Goal: Information Seeking & Learning: Check status

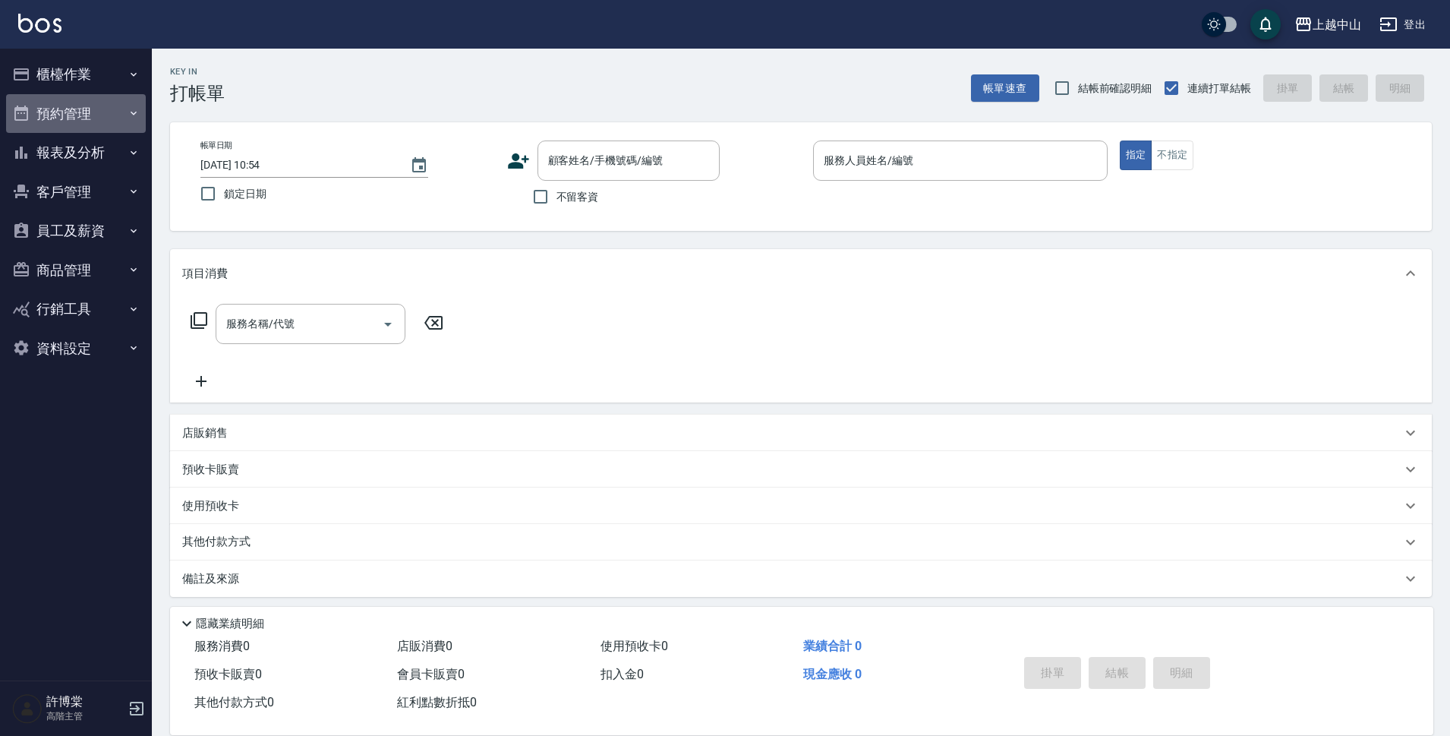
click at [58, 107] on button "預約管理" at bounding box center [76, 113] width 140 height 39
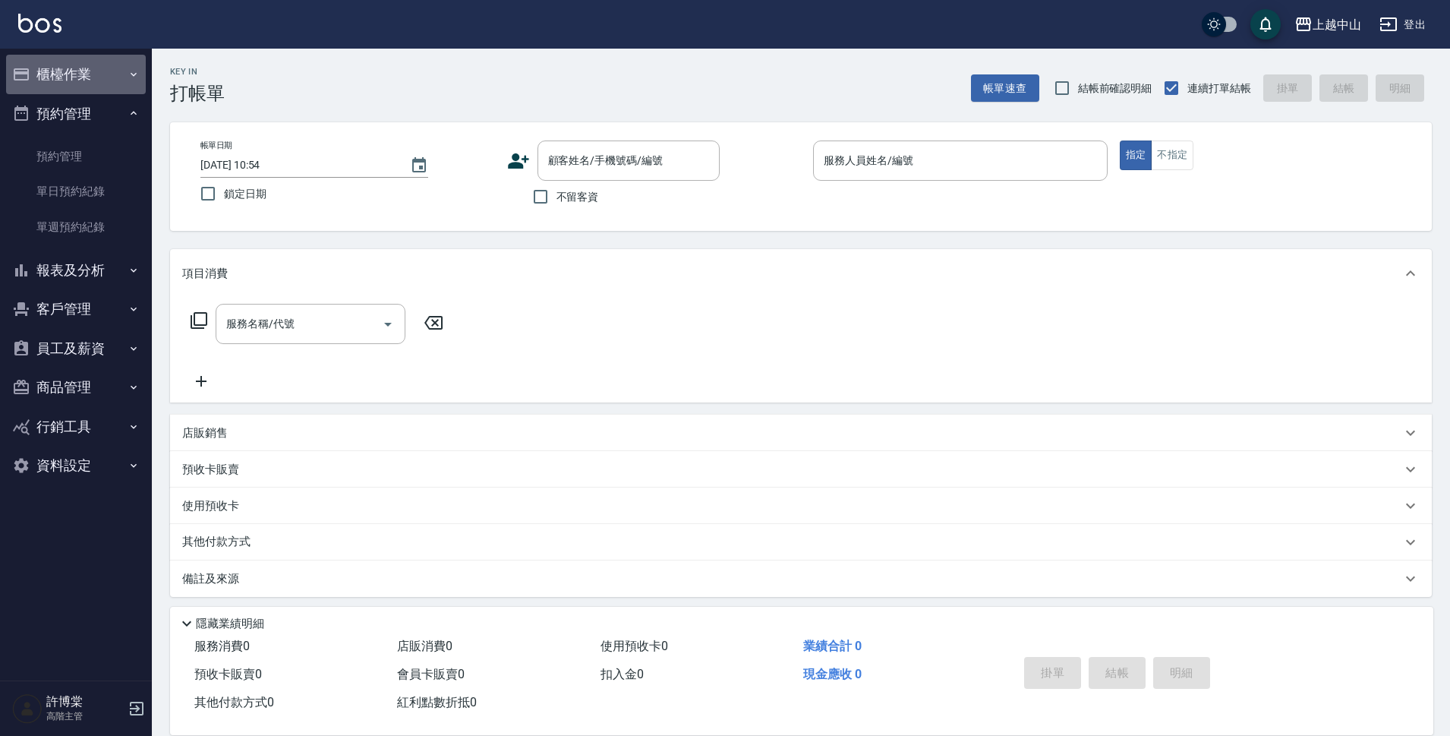
click at [58, 86] on button "櫃檯作業" at bounding box center [76, 74] width 140 height 39
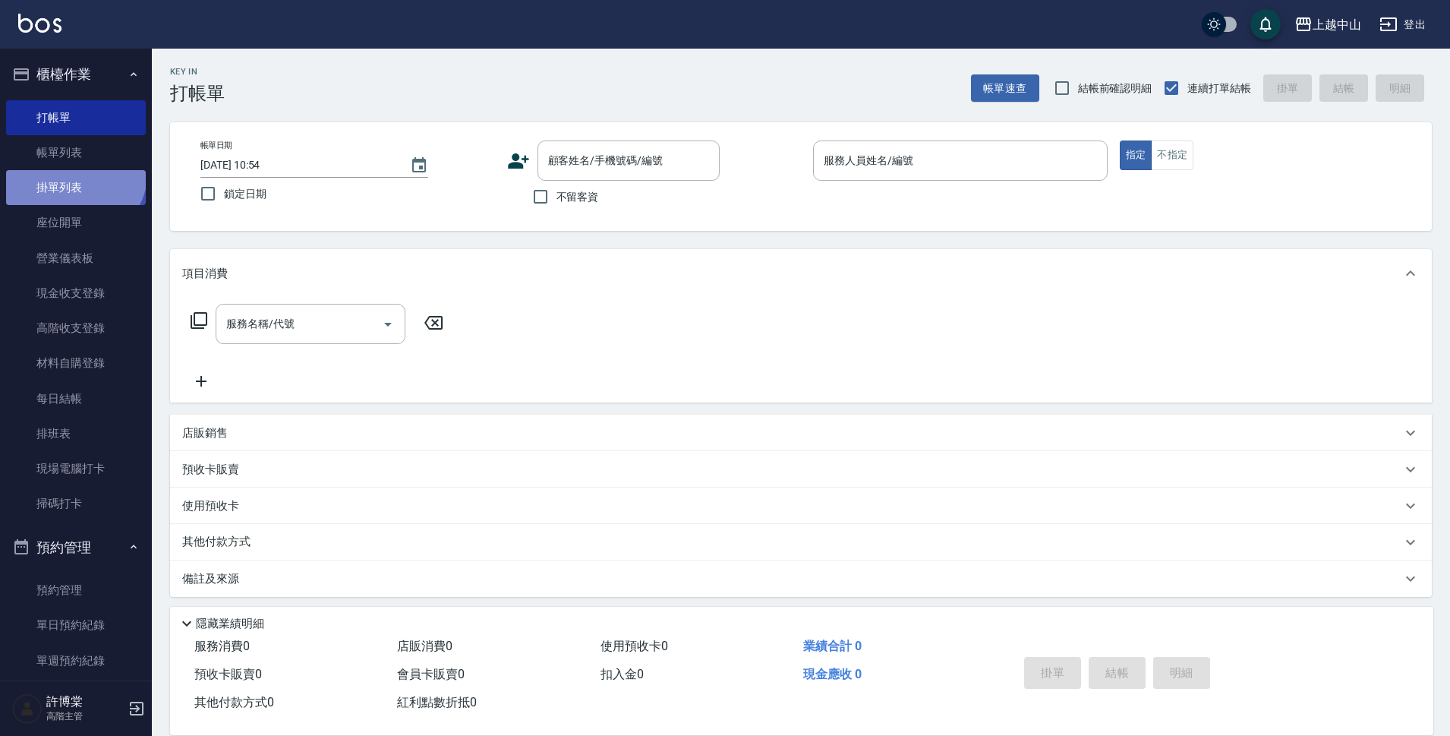
click at [72, 170] on link "掛單列表" at bounding box center [76, 187] width 140 height 35
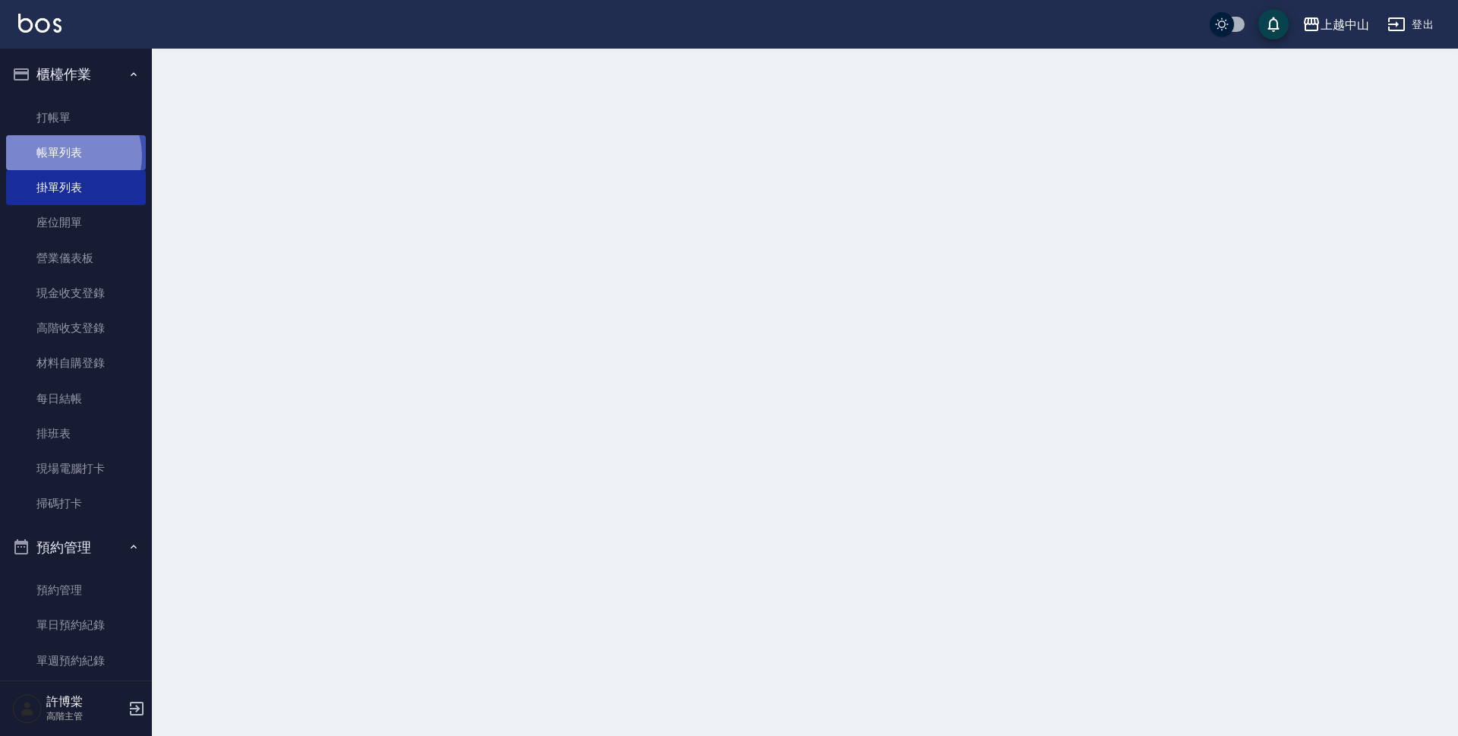
click at [68, 156] on link "帳單列表" at bounding box center [76, 152] width 140 height 35
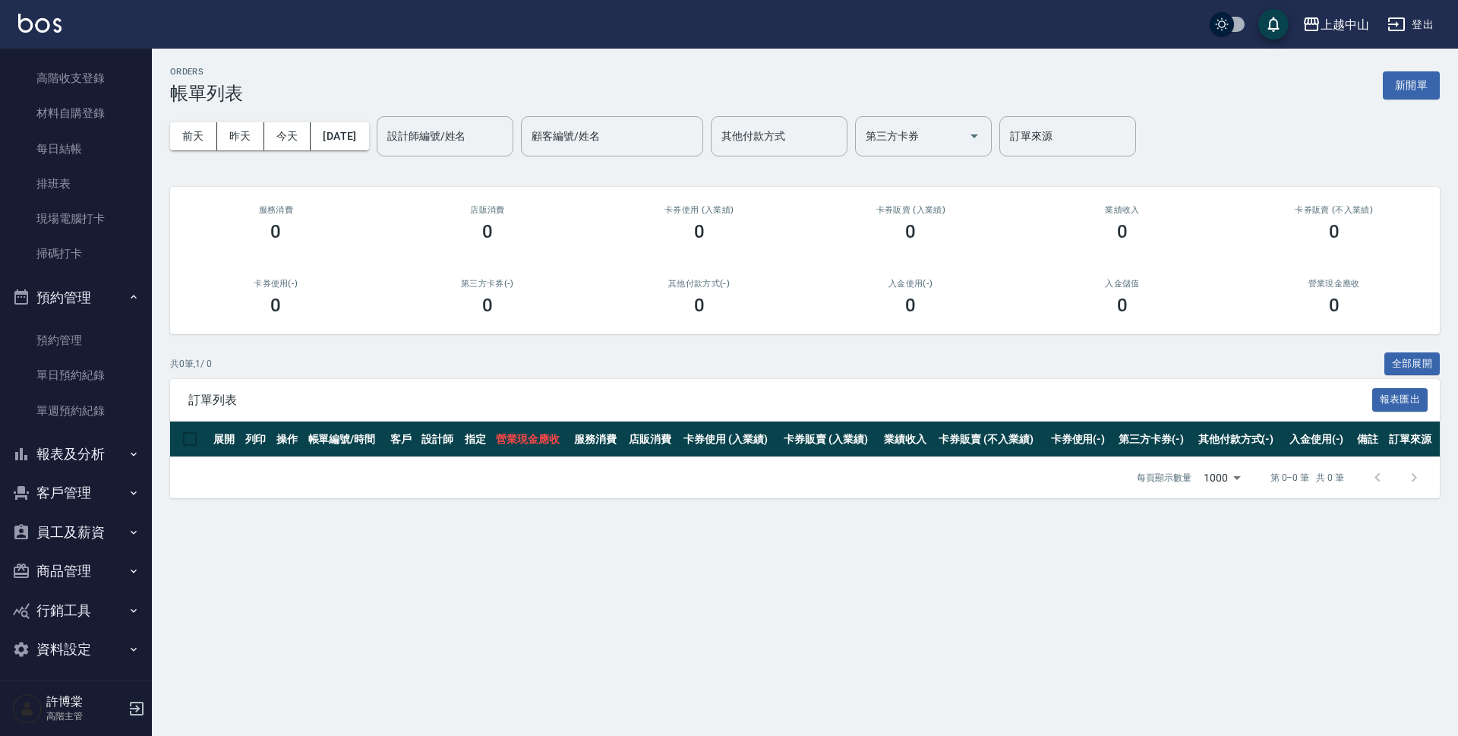
scroll to position [257, 0]
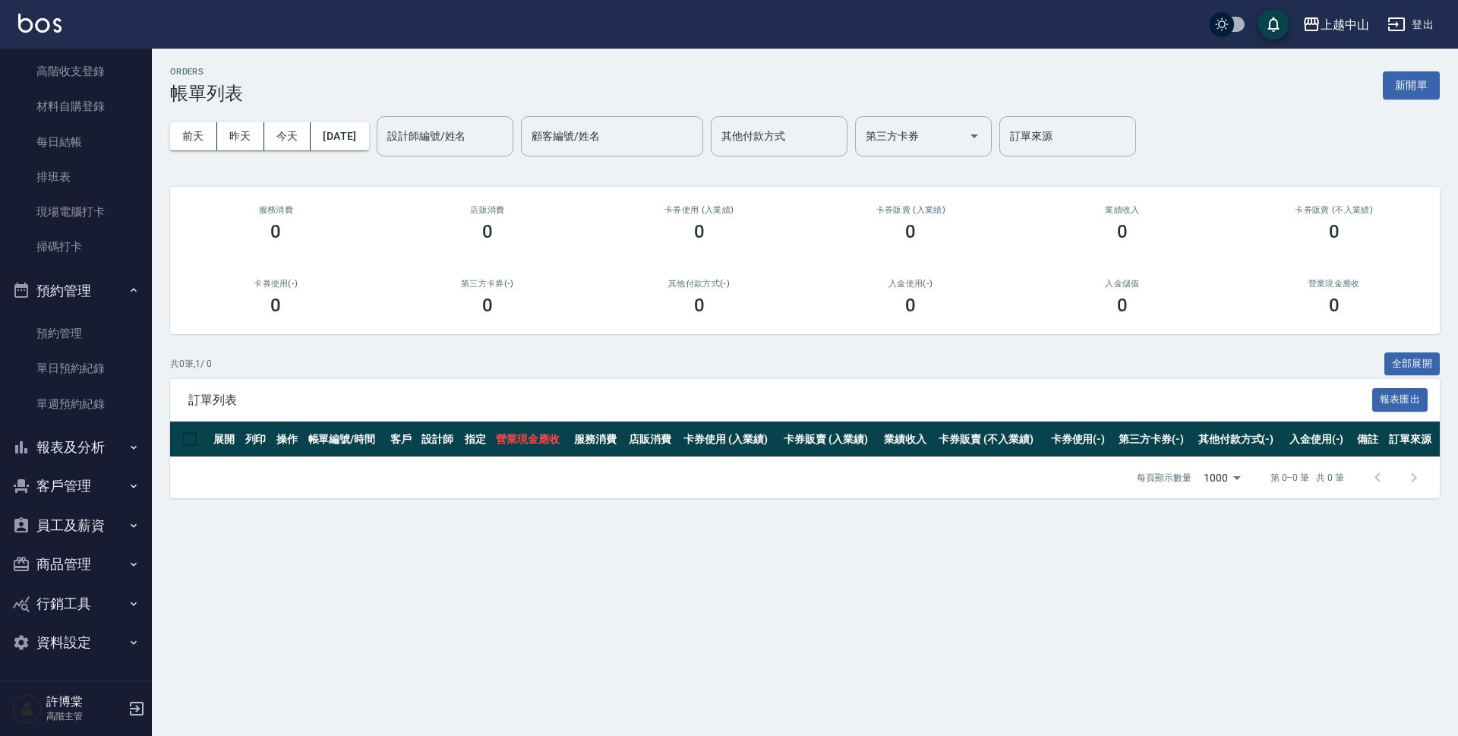
click at [80, 444] on button "報表及分析" at bounding box center [76, 447] width 140 height 39
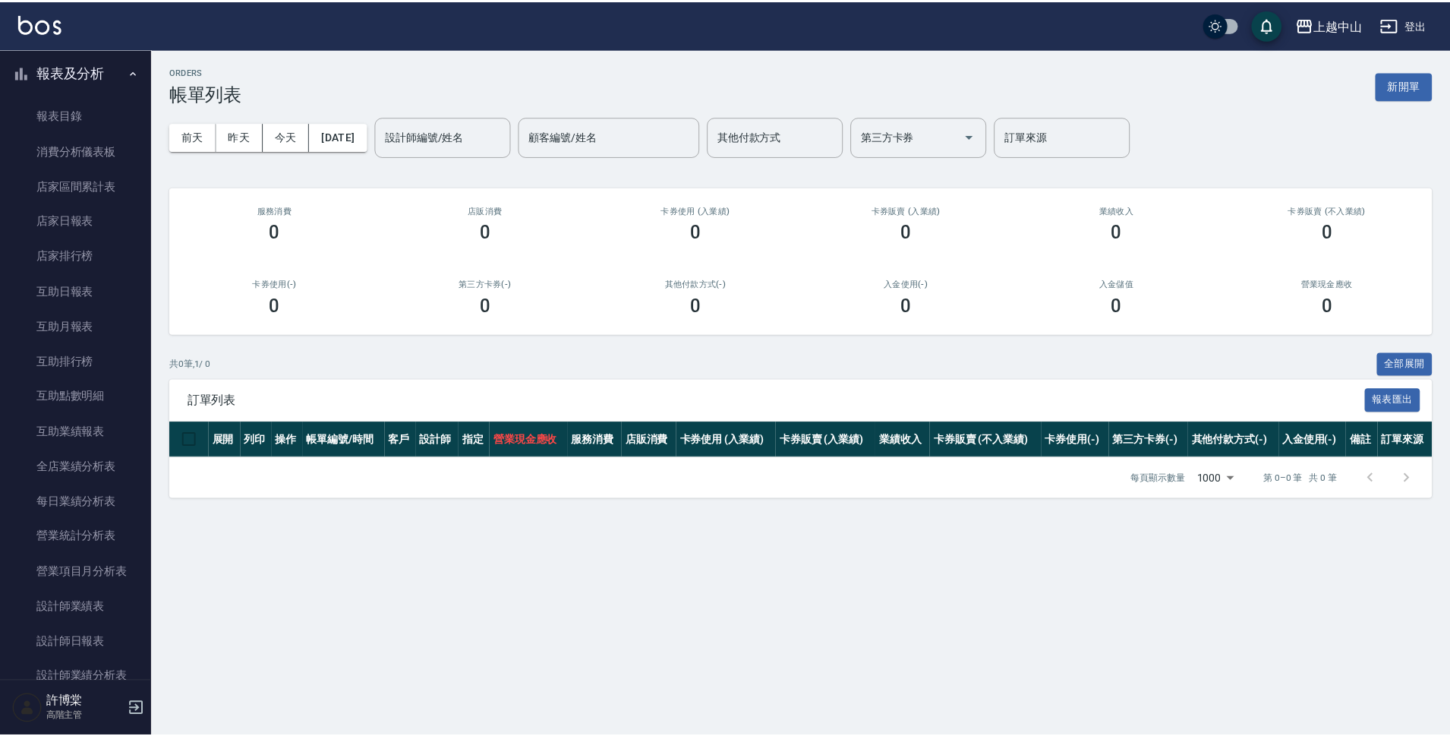
scroll to position [636, 0]
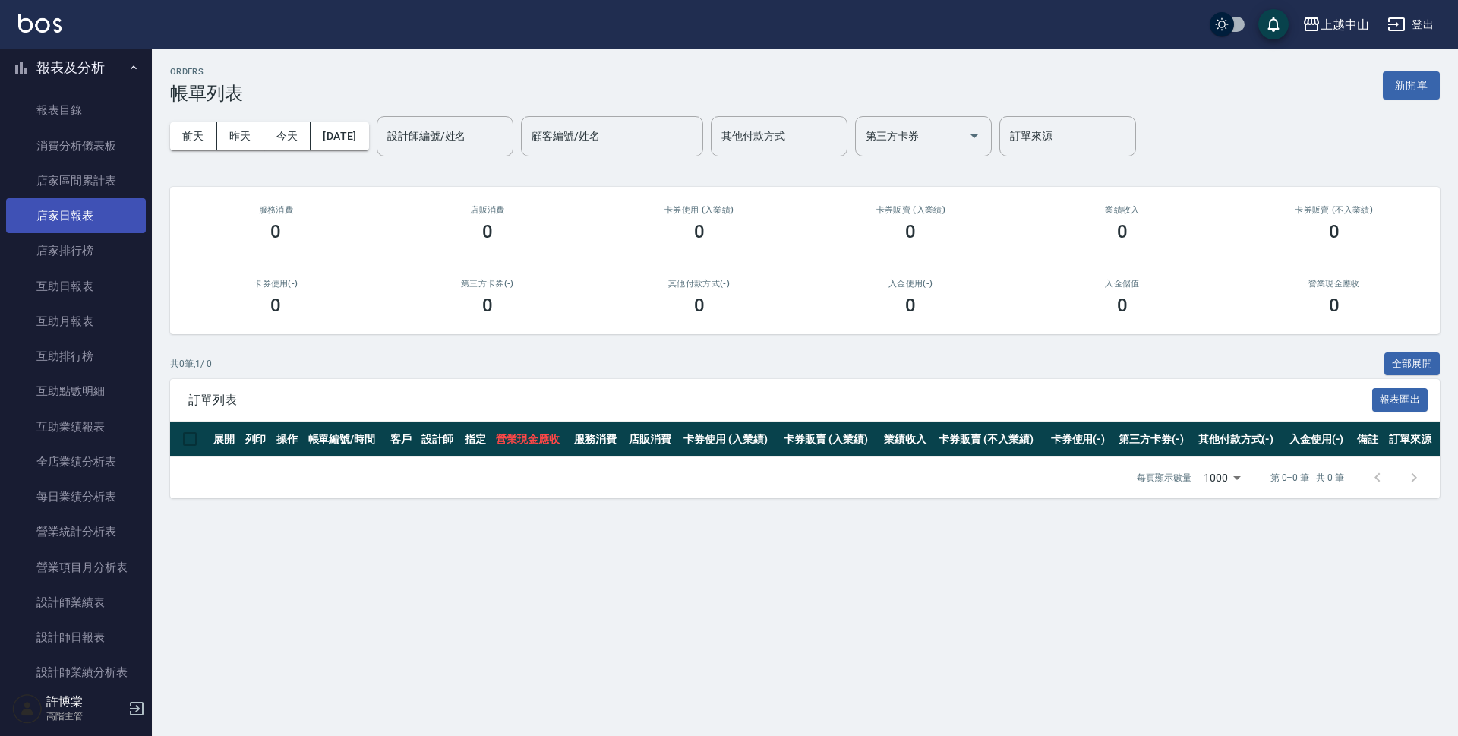
click at [84, 213] on link "店家日報表" at bounding box center [76, 215] width 140 height 35
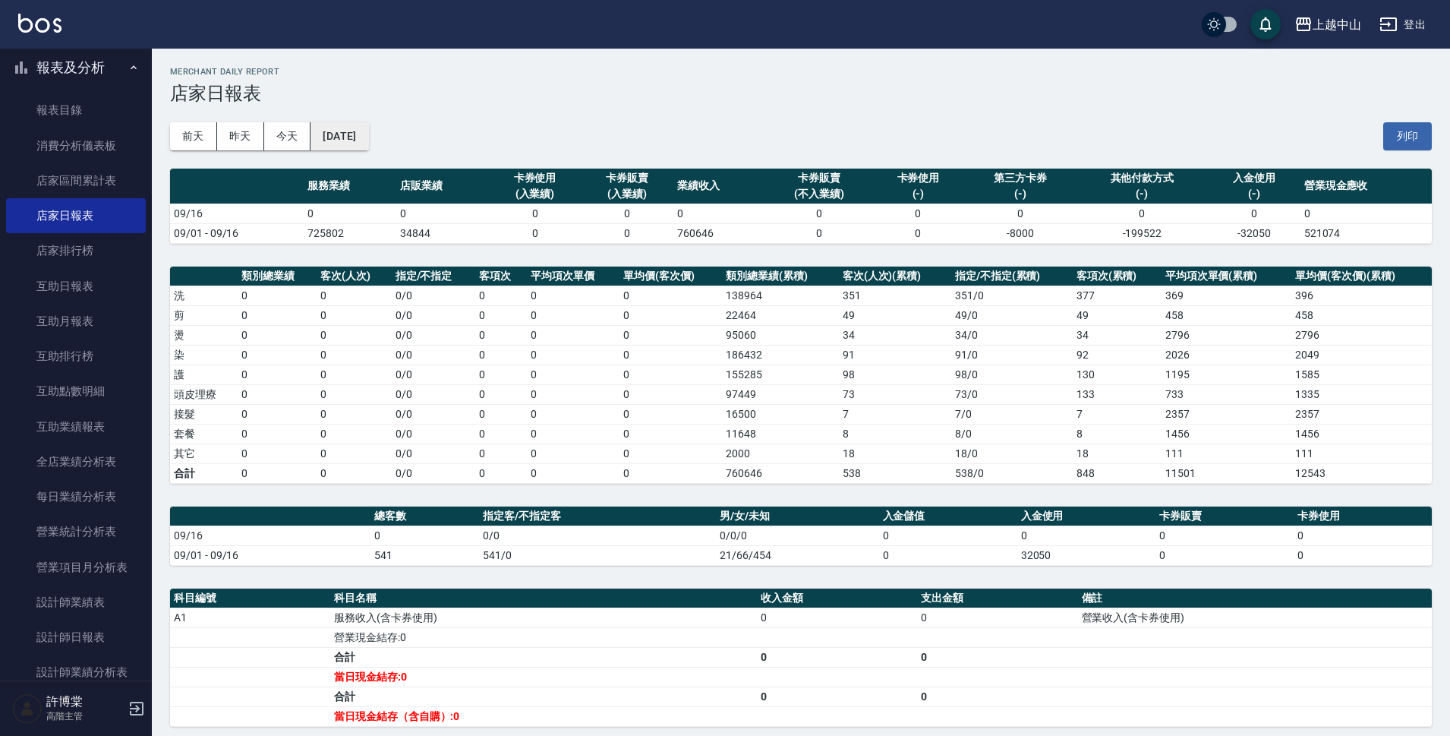
click at [338, 140] on button "[DATE]" at bounding box center [340, 136] width 58 height 28
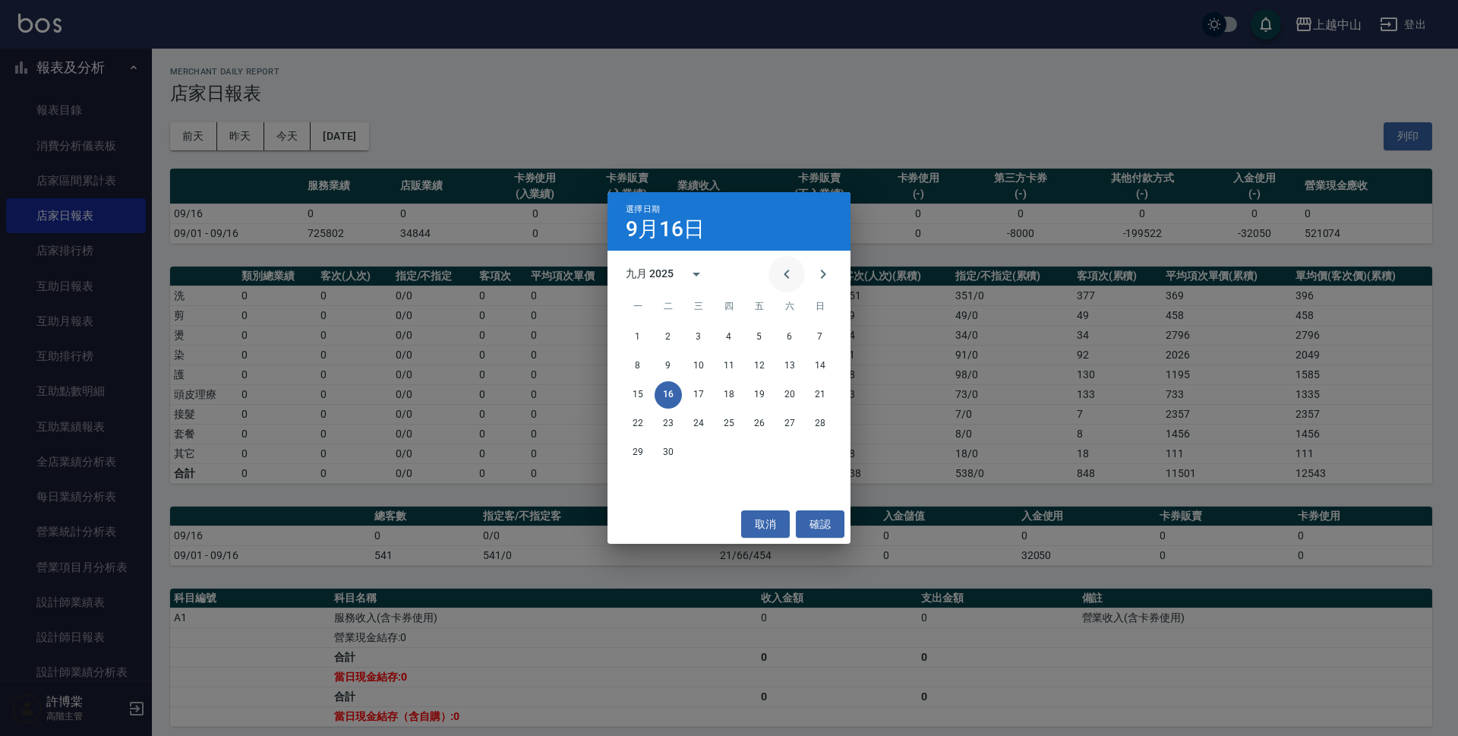
click at [787, 266] on icon "Previous month" at bounding box center [787, 274] width 18 height 18
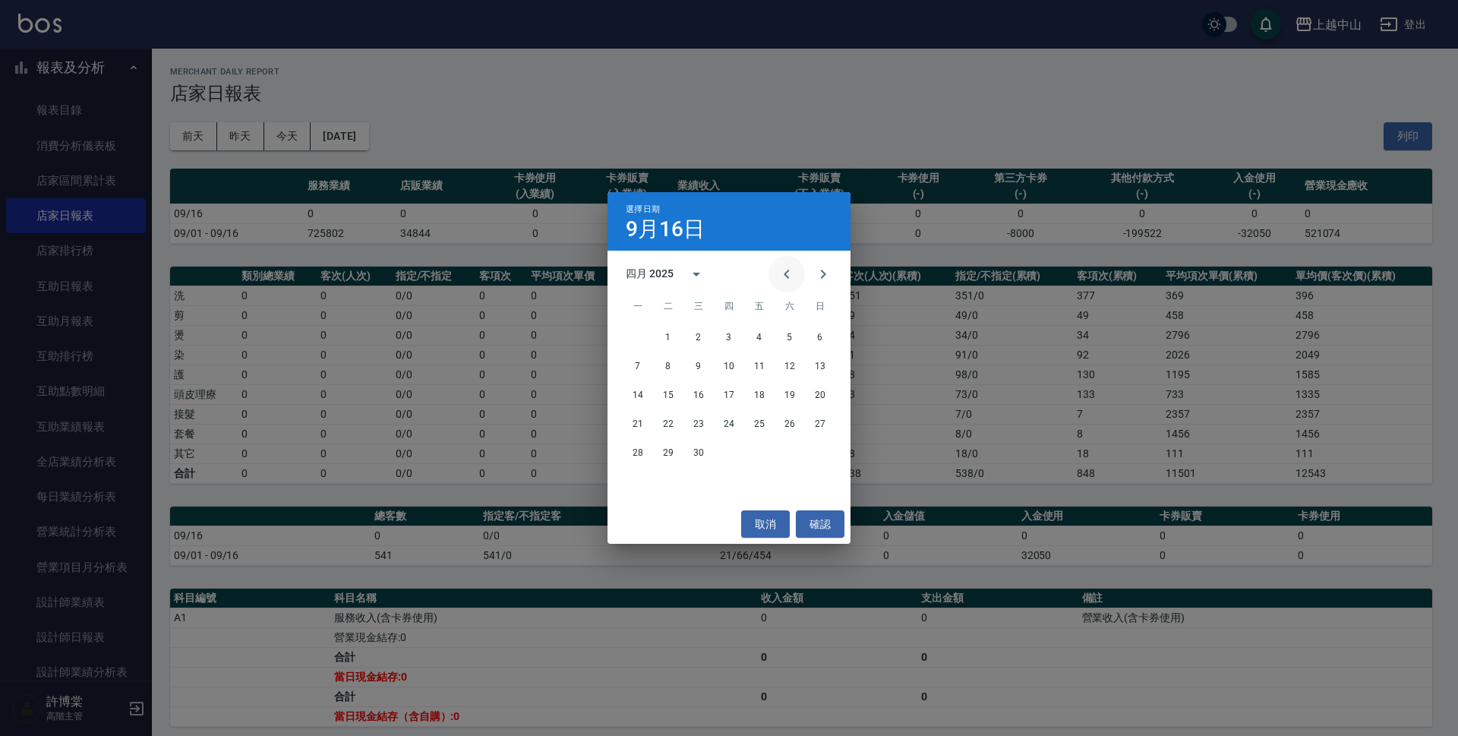
click at [787, 266] on icon "Previous month" at bounding box center [787, 274] width 18 height 18
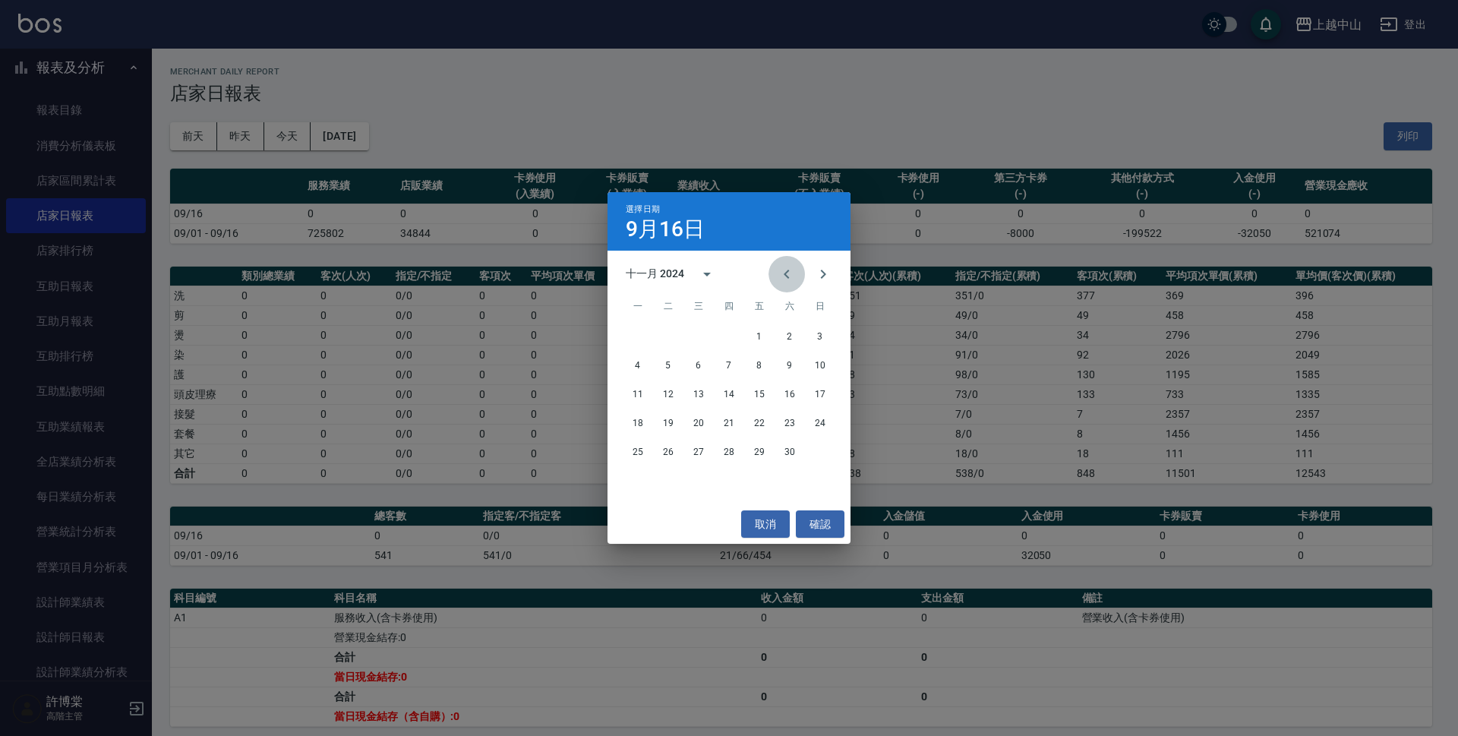
click at [787, 266] on icon "Previous month" at bounding box center [787, 274] width 18 height 18
click at [815, 395] on button "15" at bounding box center [819, 394] width 27 height 27
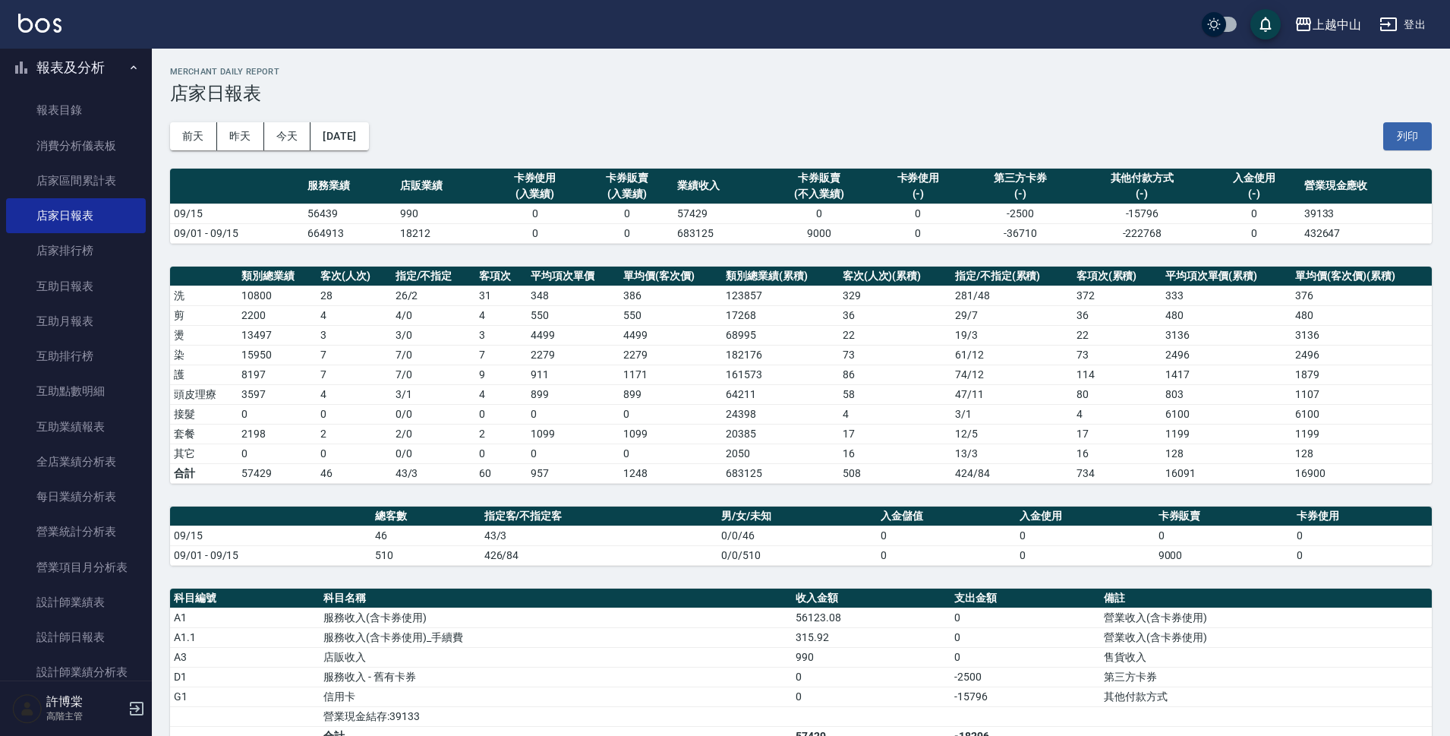
click at [319, 235] on td "664913" at bounding box center [350, 233] width 93 height 20
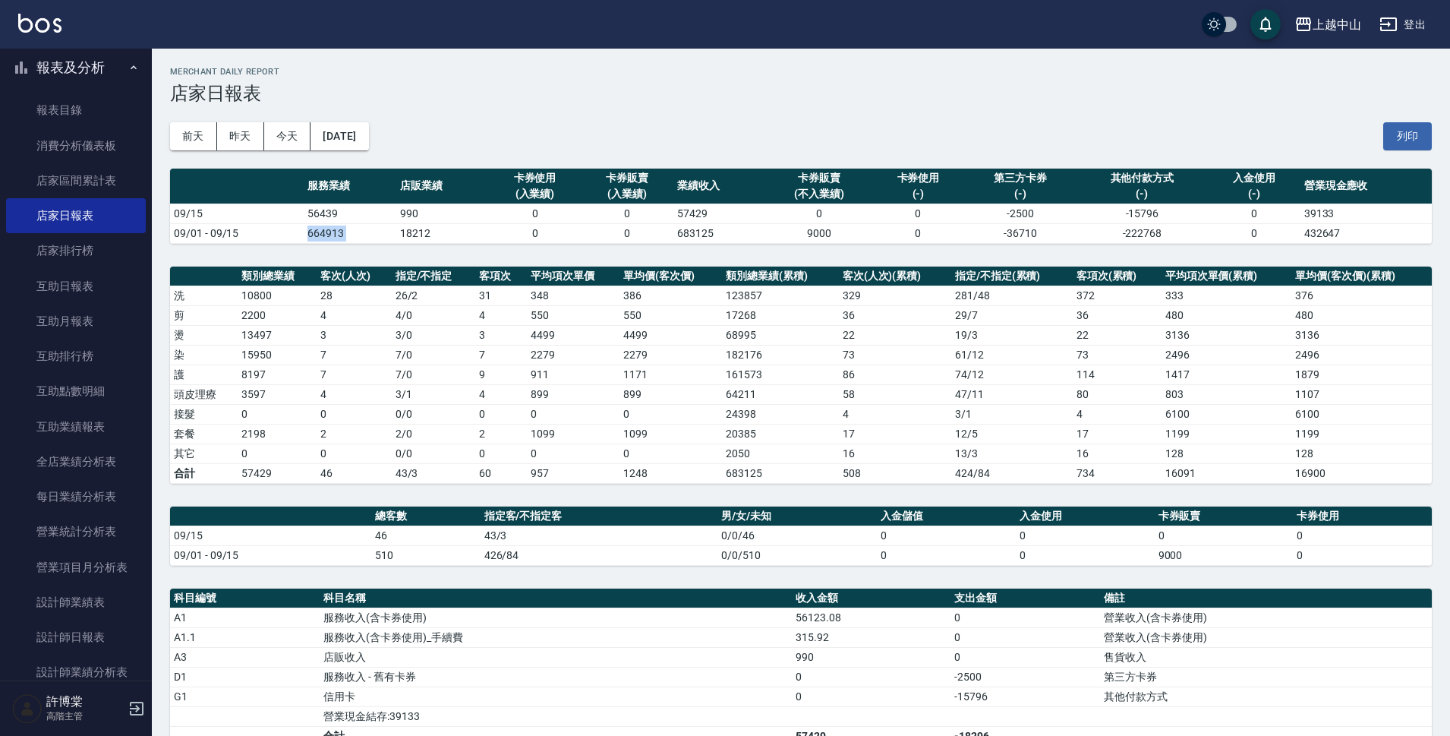
click at [319, 235] on td "664913" at bounding box center [350, 233] width 93 height 20
click at [239, 138] on button "昨天" at bounding box center [240, 136] width 47 height 28
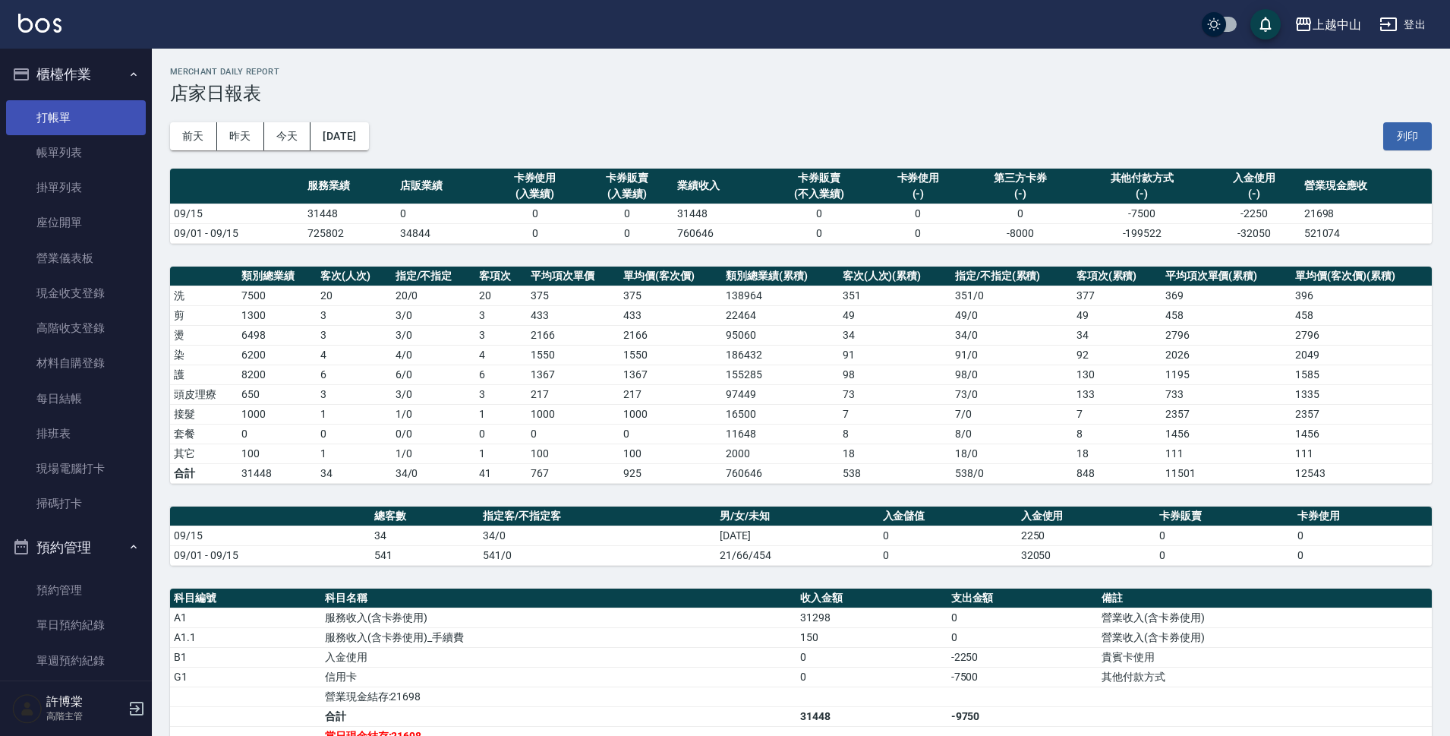
click at [26, 119] on link "打帳單" at bounding box center [76, 117] width 140 height 35
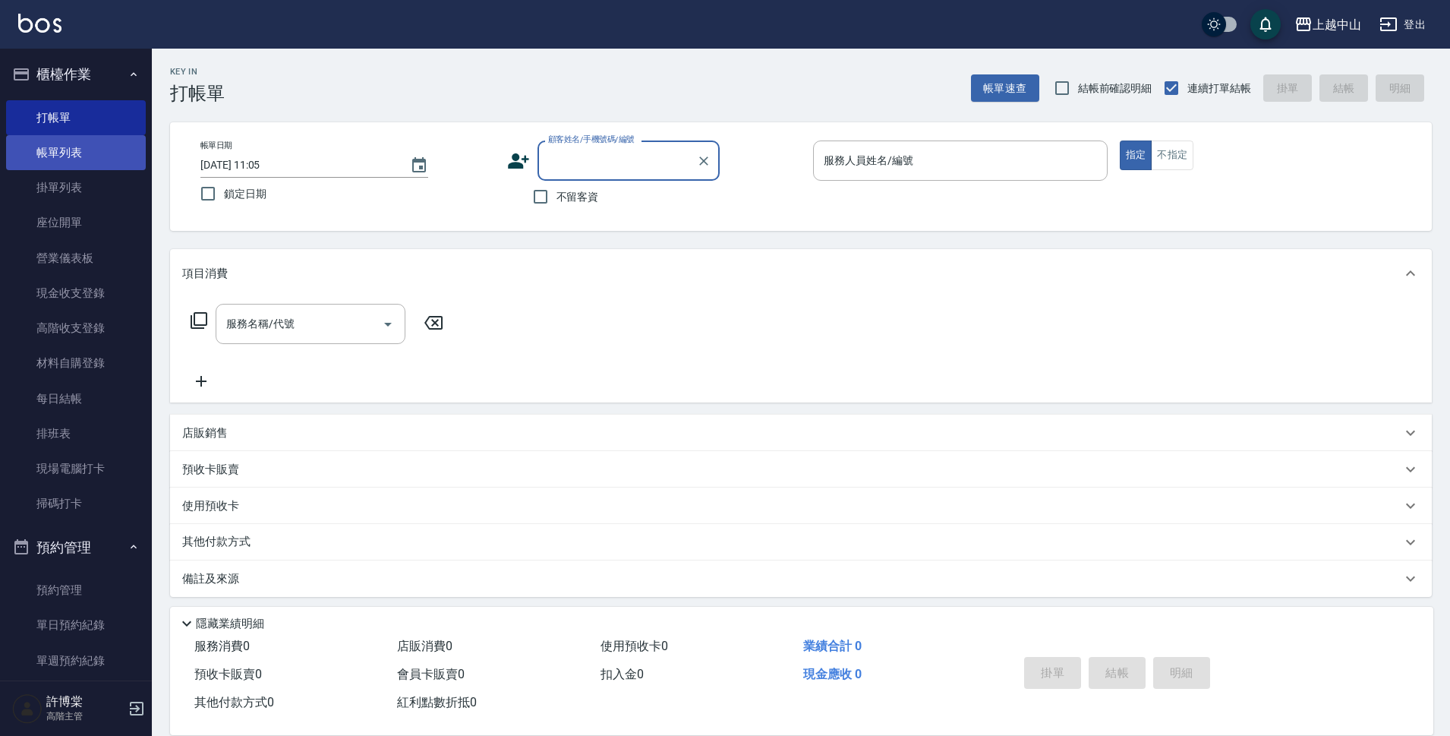
click at [72, 139] on link "帳單列表" at bounding box center [76, 152] width 140 height 35
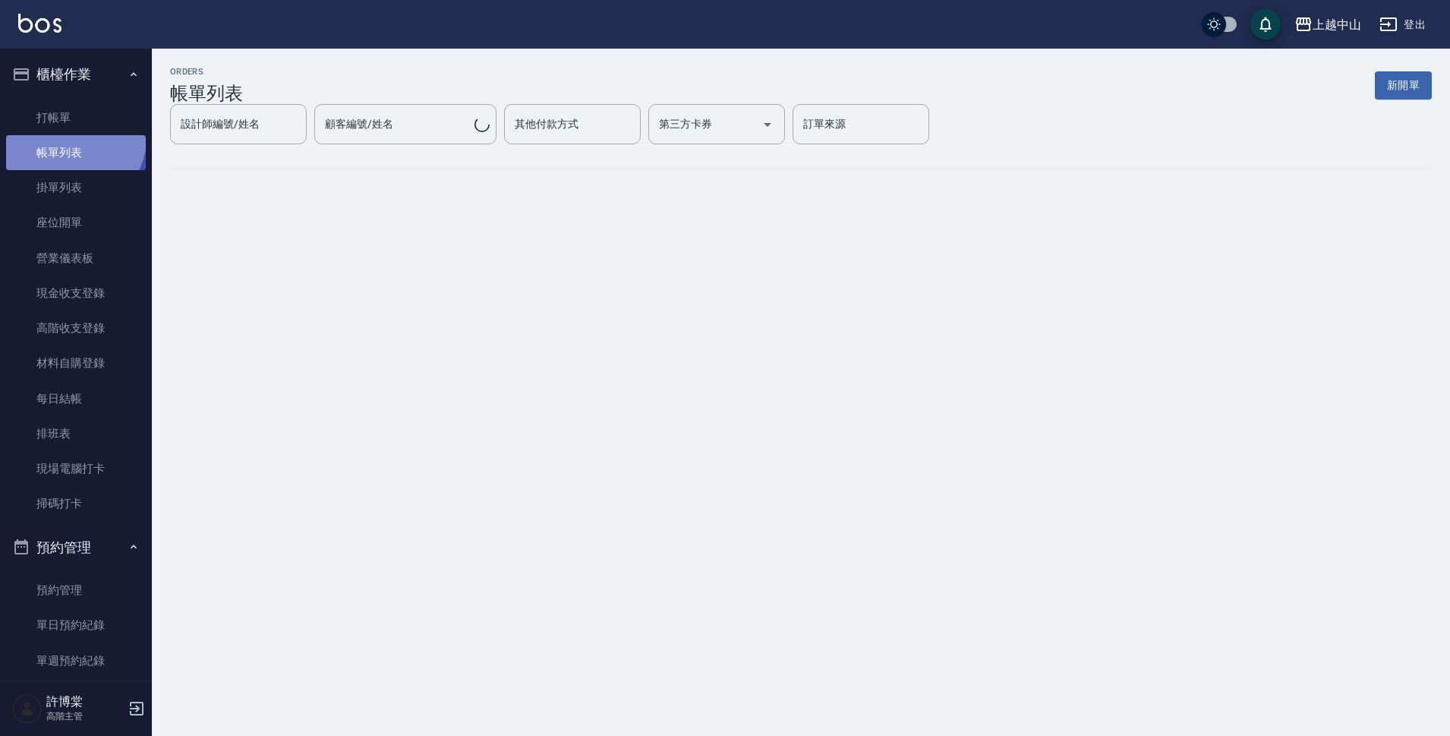
click at [66, 135] on link "帳單列表" at bounding box center [76, 152] width 140 height 35
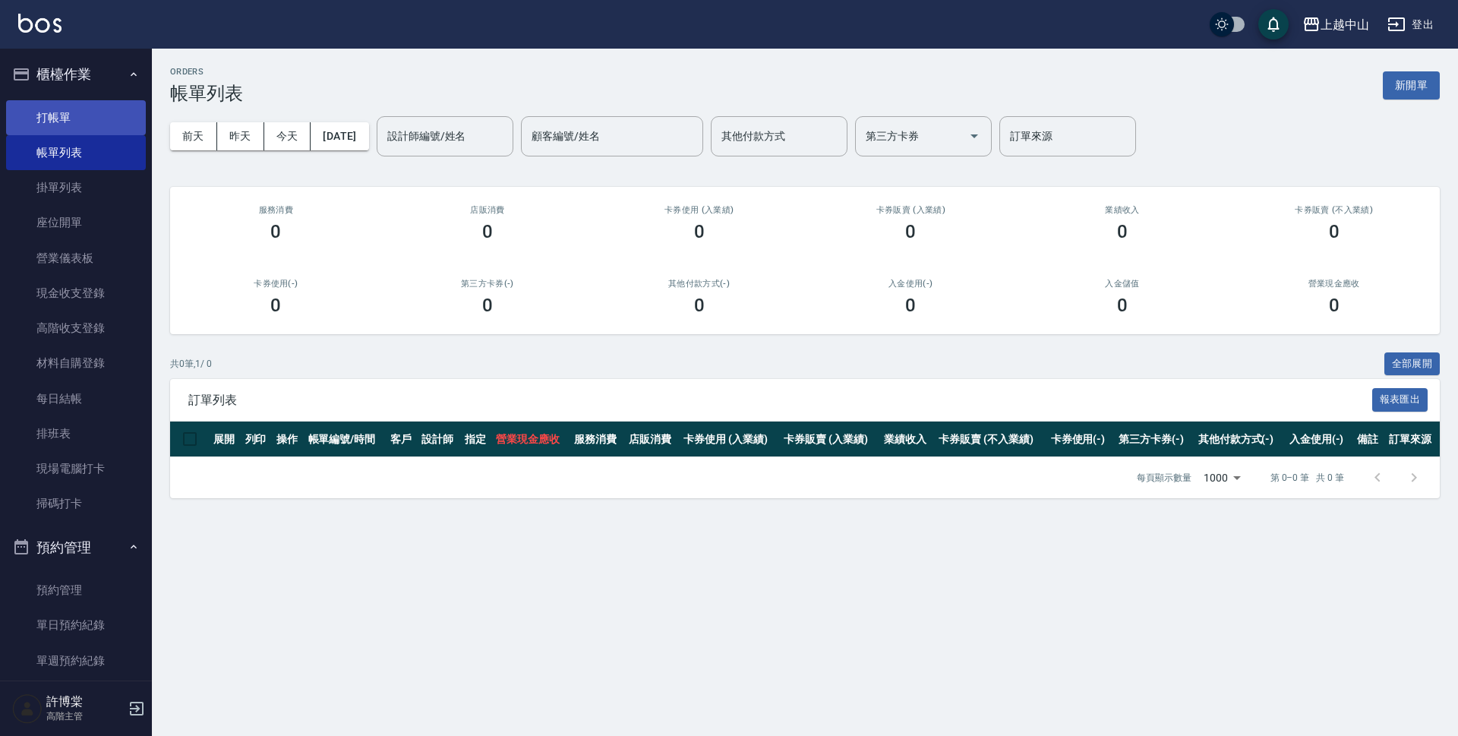
click at [38, 113] on link "打帳單" at bounding box center [76, 117] width 140 height 35
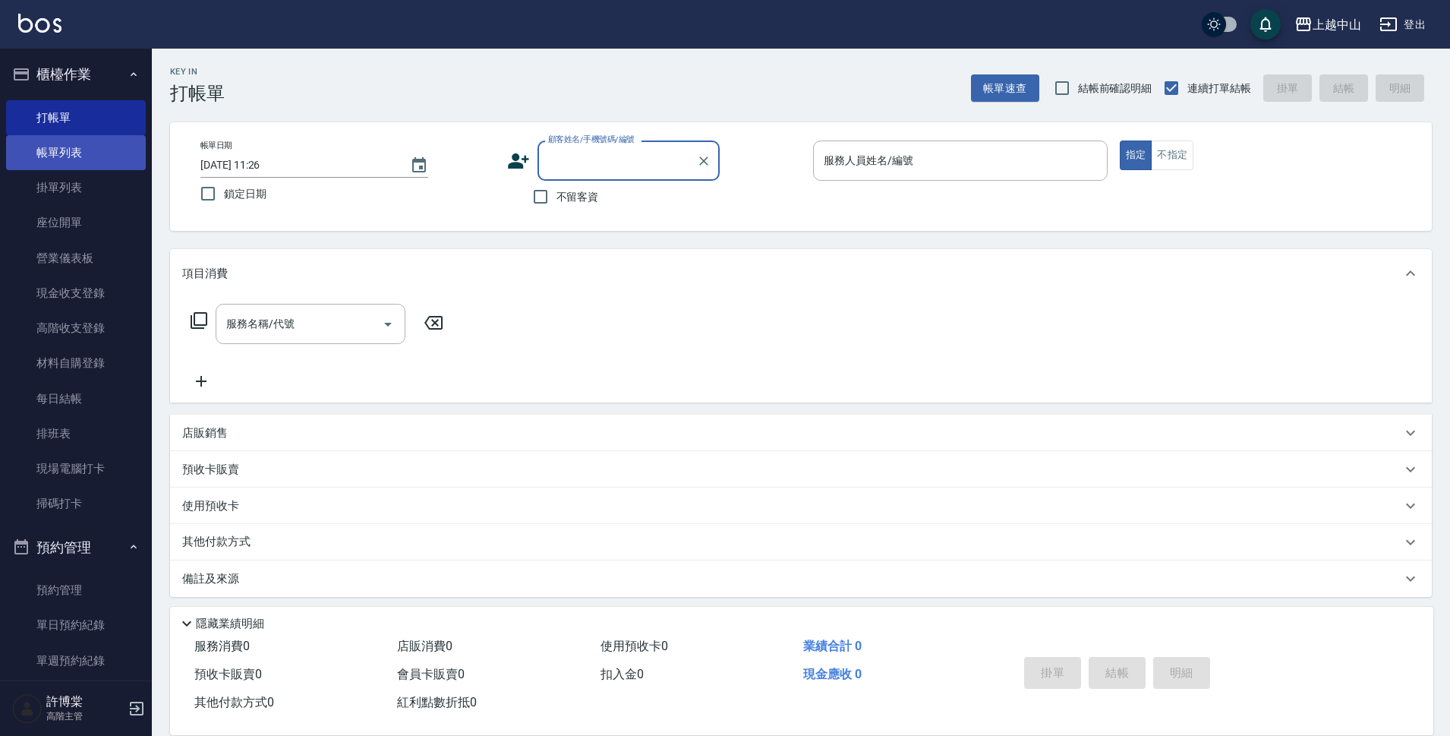
click at [48, 156] on link "帳單列表" at bounding box center [76, 152] width 140 height 35
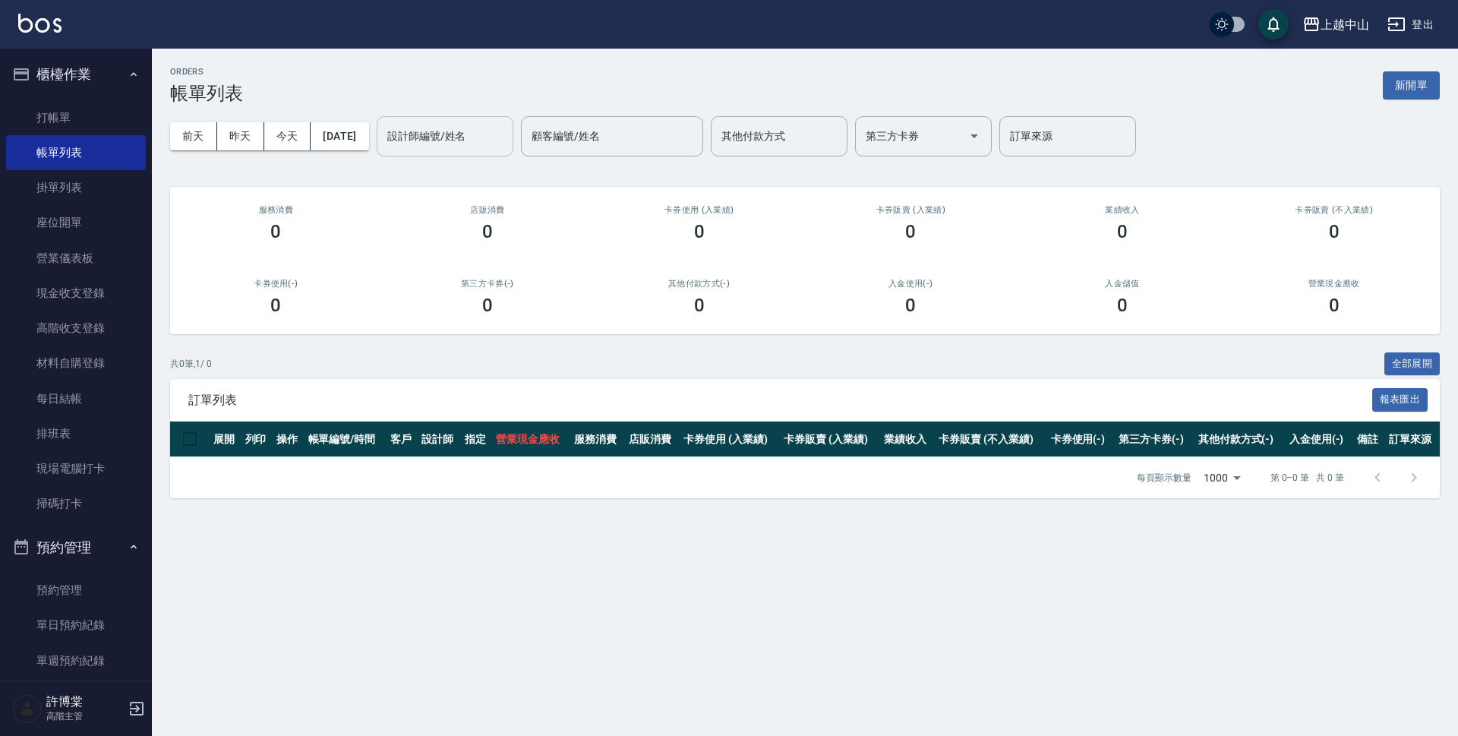
click at [408, 147] on div "設計師編號/姓名" at bounding box center [445, 136] width 137 height 40
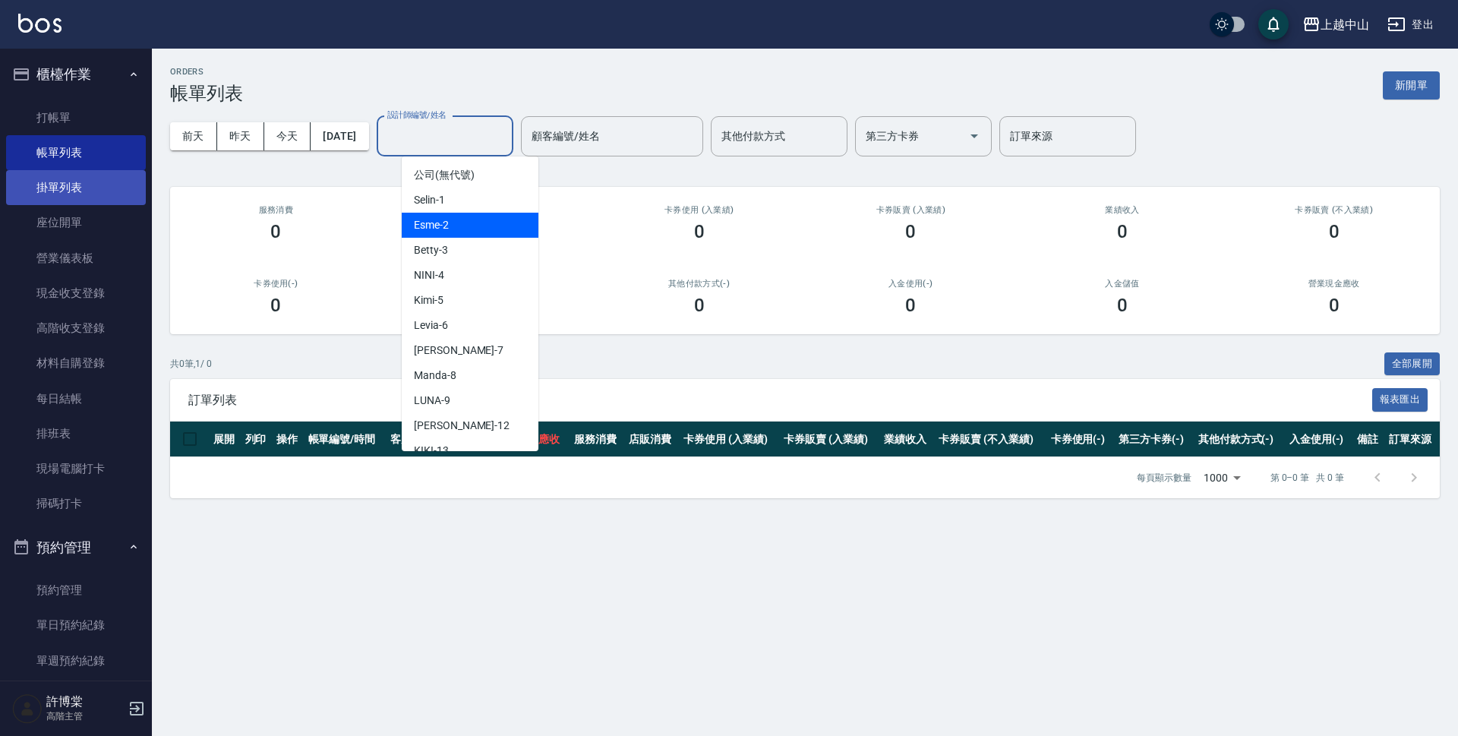
click at [74, 175] on link "掛單列表" at bounding box center [76, 187] width 140 height 35
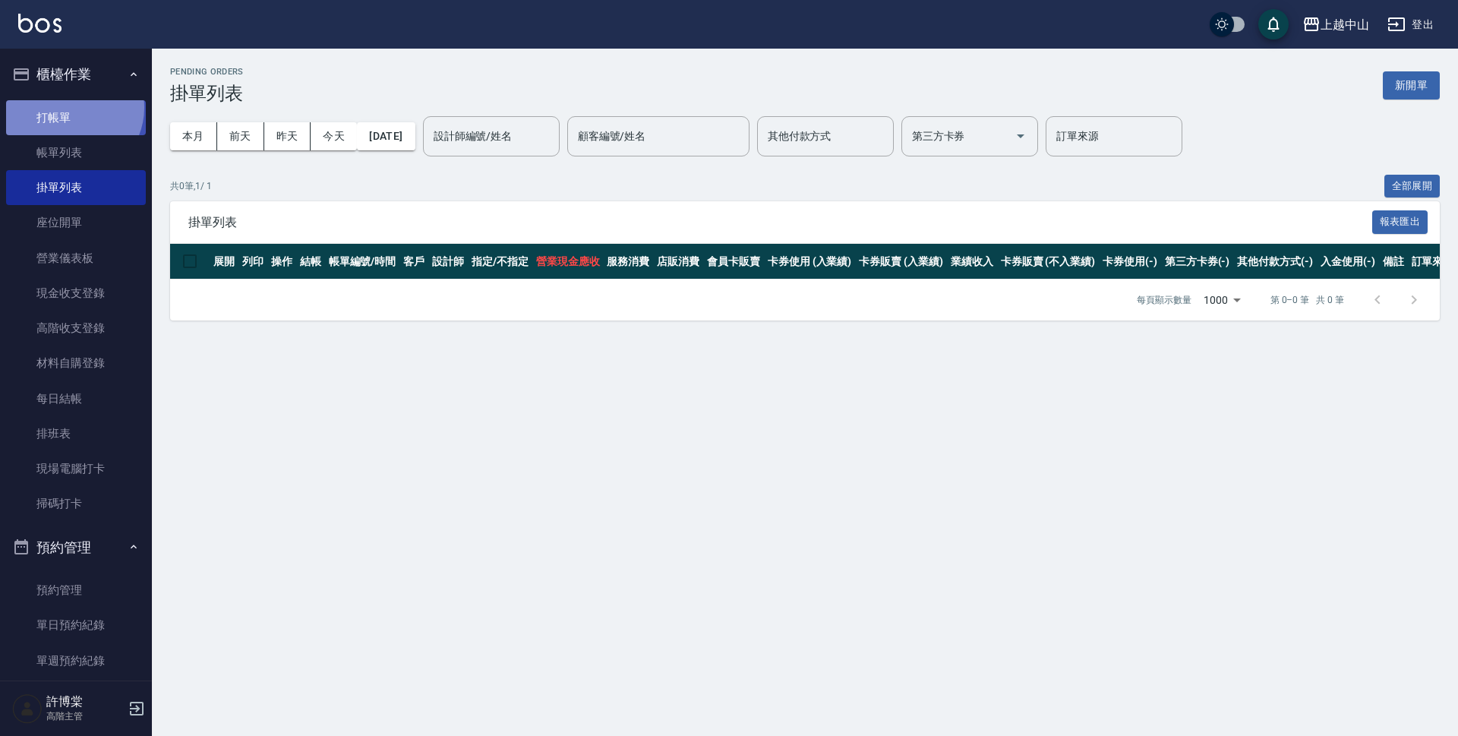
click at [71, 107] on link "打帳單" at bounding box center [76, 117] width 140 height 35
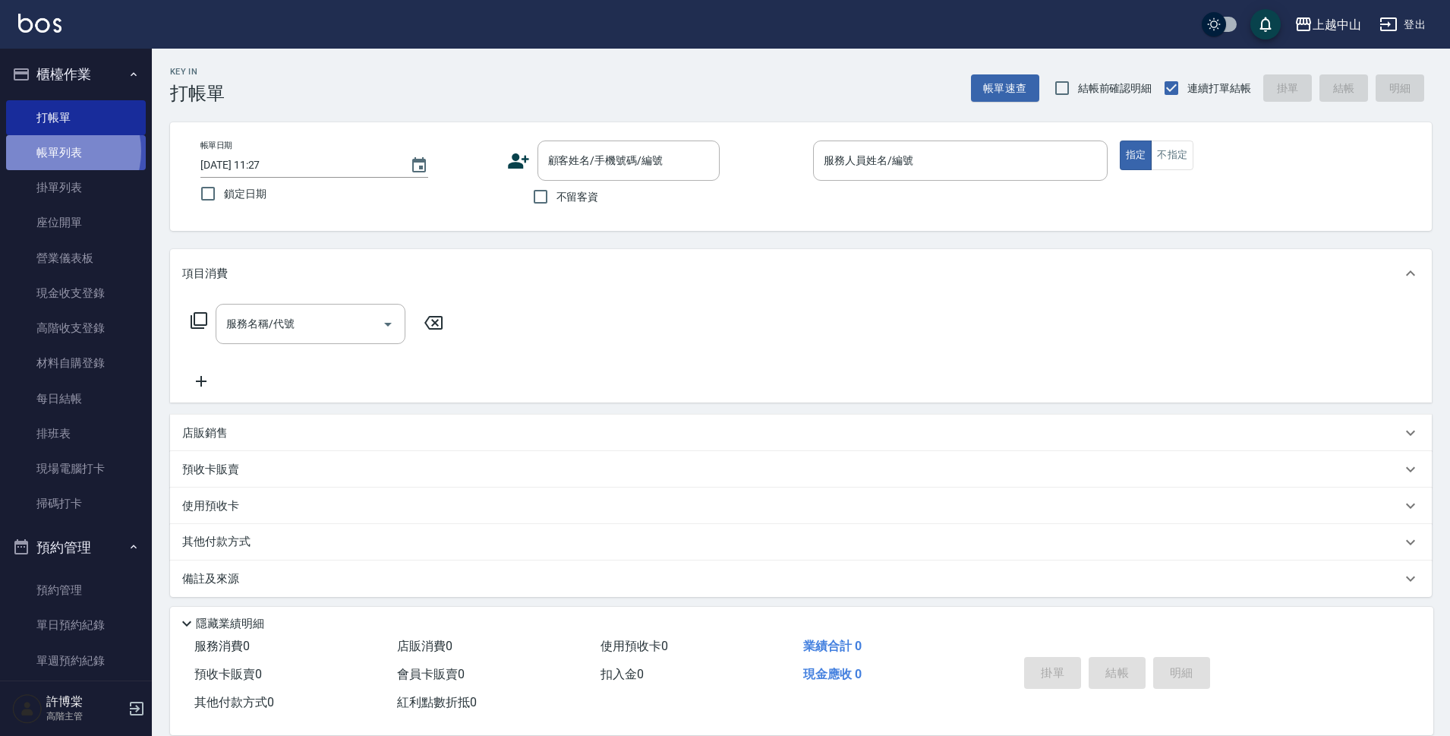
click at [57, 151] on link "帳單列表" at bounding box center [76, 152] width 140 height 35
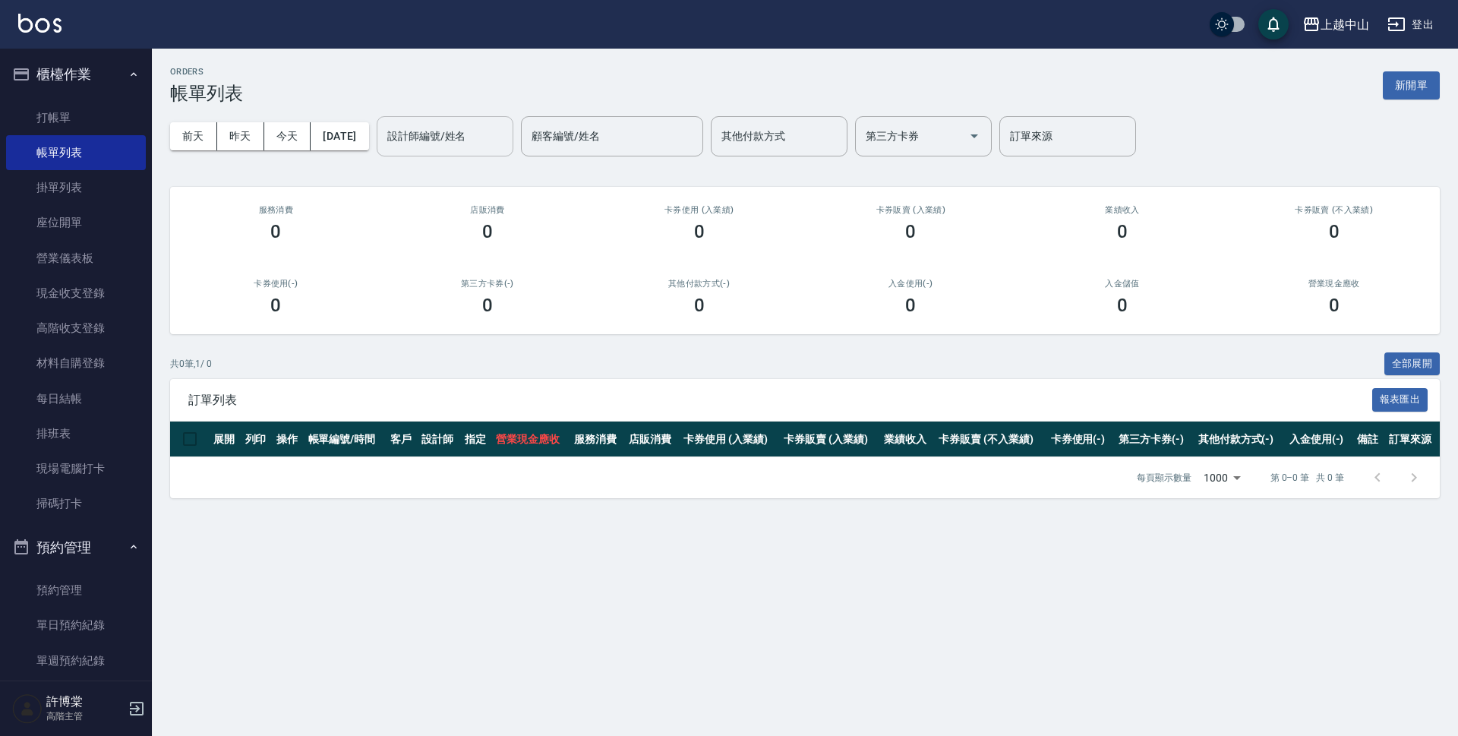
click at [456, 138] on input "設計師編號/姓名" at bounding box center [444, 136] width 123 height 27
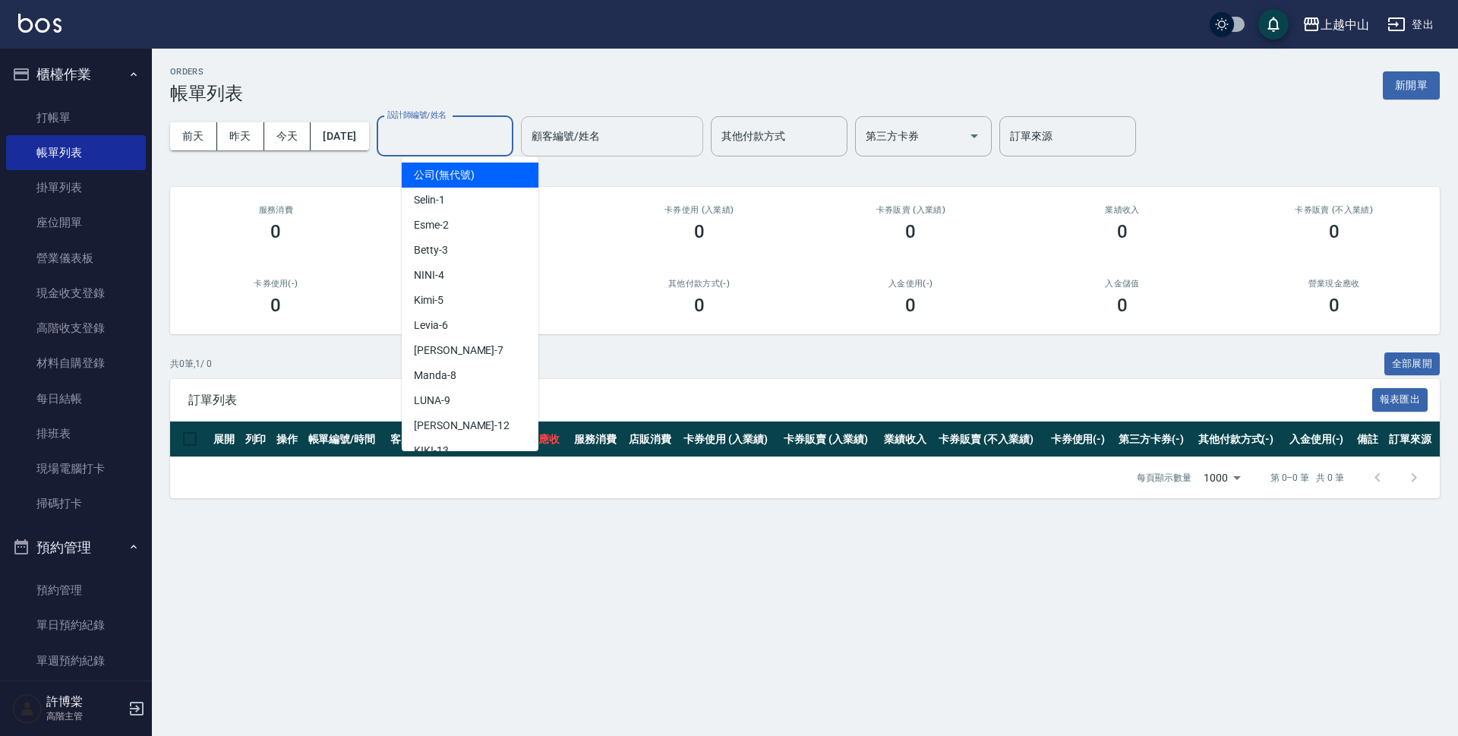
click at [611, 144] on input "顧客編號/姓名" at bounding box center [612, 136] width 169 height 27
click at [463, 137] on input "設計師編號/姓名" at bounding box center [444, 136] width 123 height 27
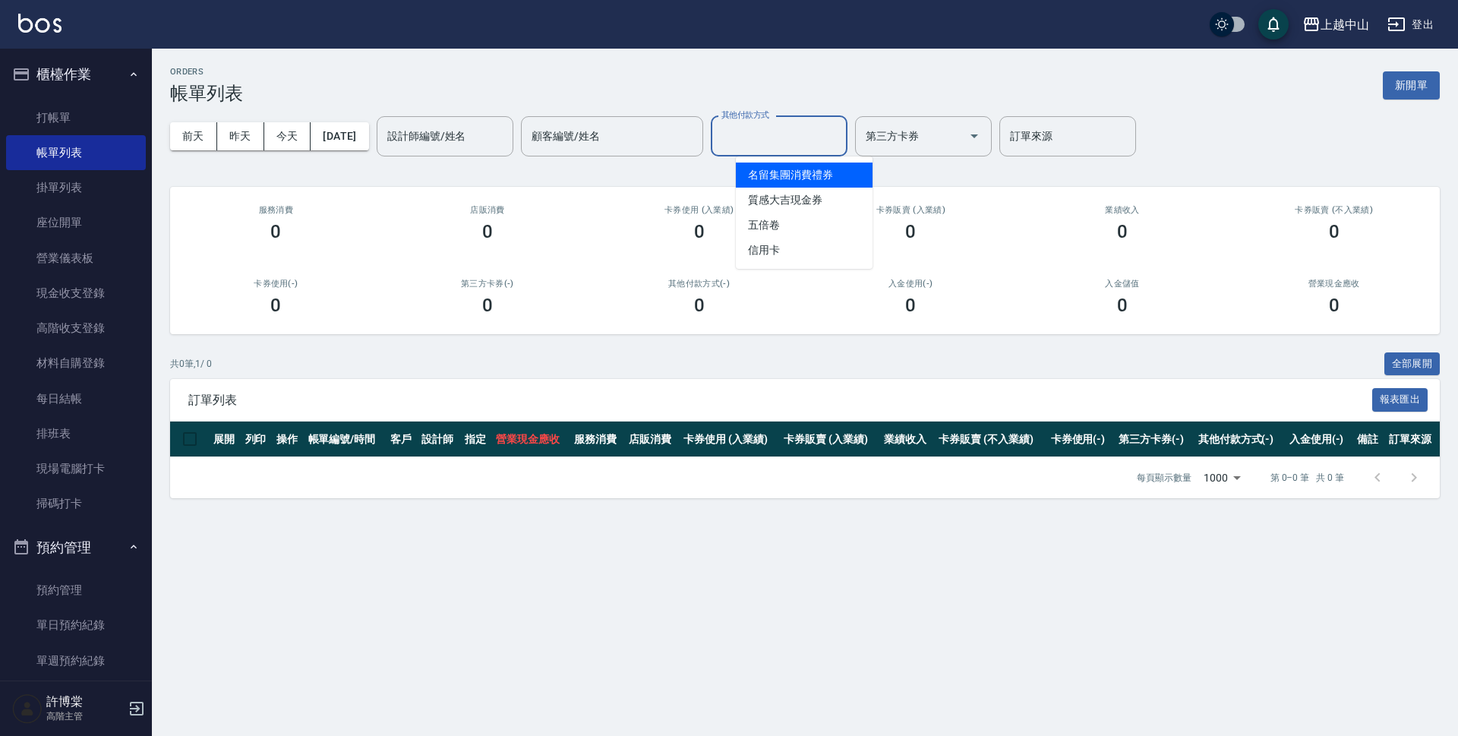
click at [806, 138] on input "其他付款方式" at bounding box center [779, 136] width 123 height 27
click at [753, 77] on div "ORDERS 帳單列表 新開單" at bounding box center [805, 85] width 1270 height 37
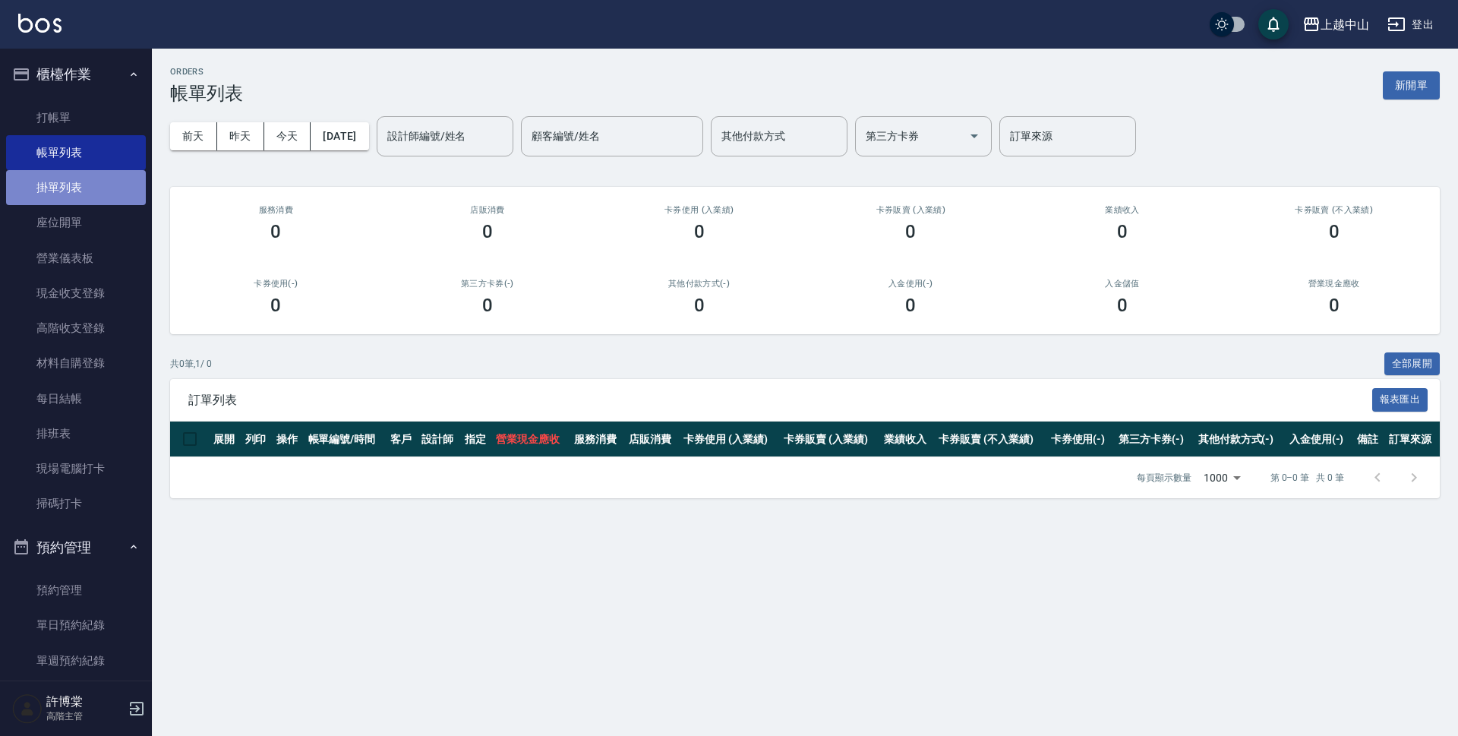
click at [97, 195] on link "掛單列表" at bounding box center [76, 187] width 140 height 35
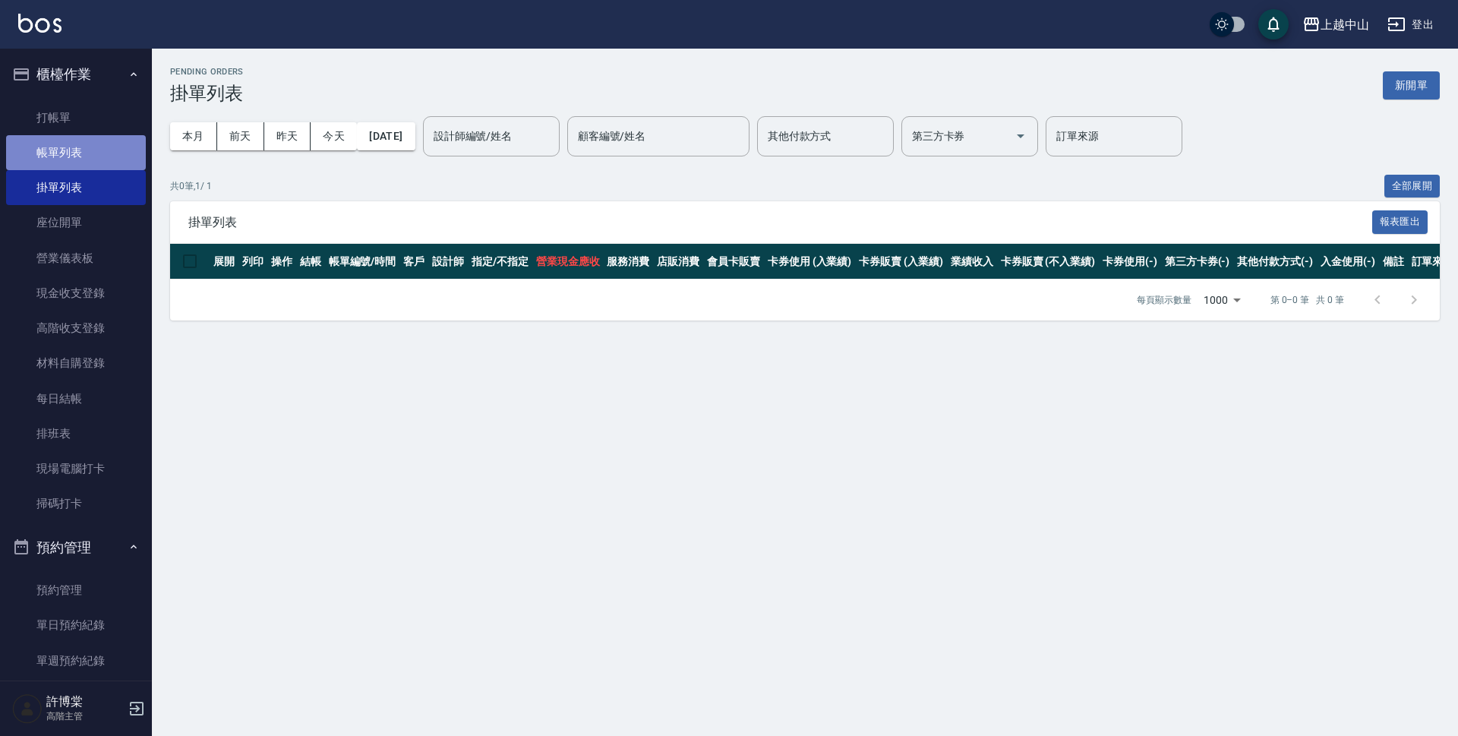
click at [89, 162] on link "帳單列表" at bounding box center [76, 152] width 140 height 35
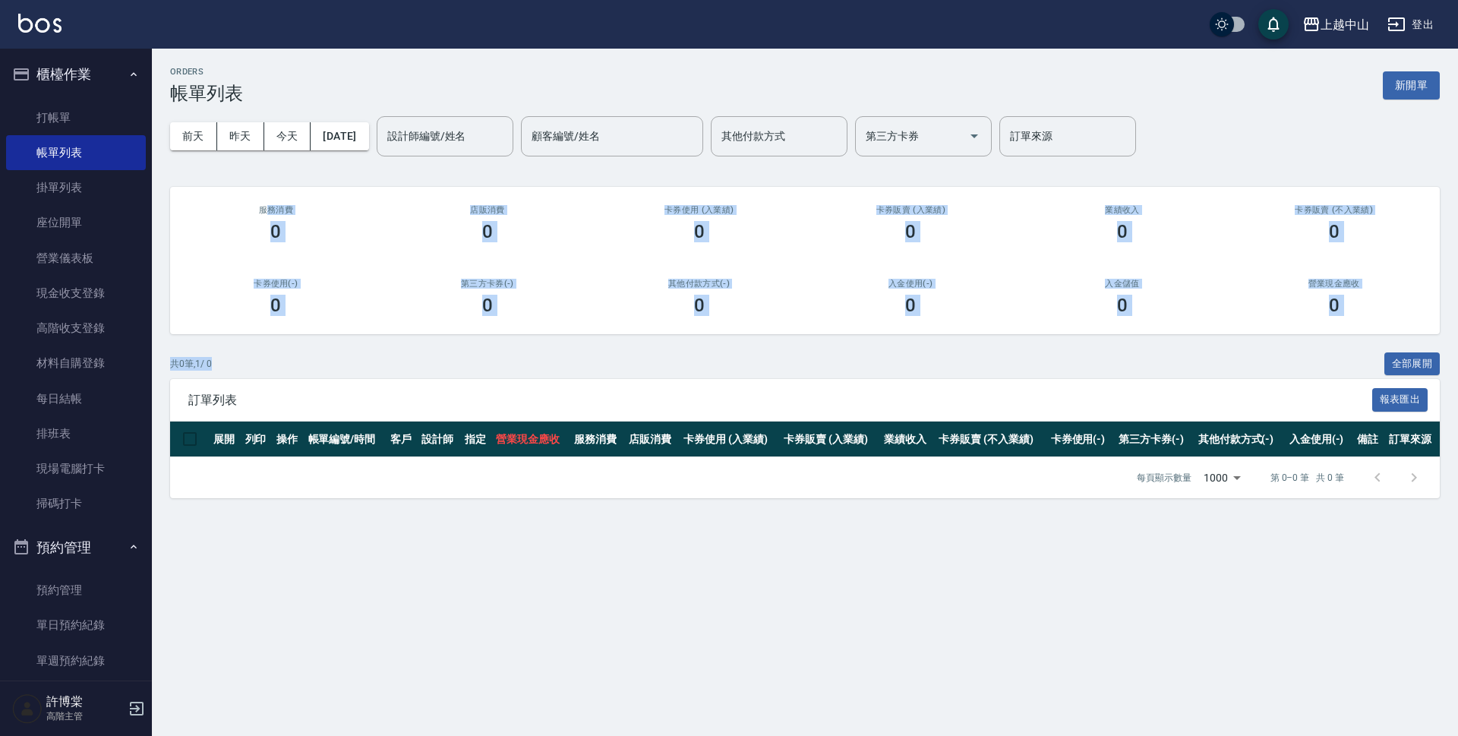
drag, startPoint x: 263, startPoint y: 205, endPoint x: 339, endPoint y: 336, distance: 152.1
click at [339, 336] on div "ORDERS 帳單列表 新開單 [DATE] [DATE] [DATE] [DATE] 設計師編號/姓名 設計師編號/姓名 顧客編號/姓名 顧客編號/姓名 其…" at bounding box center [805, 283] width 1306 height 468
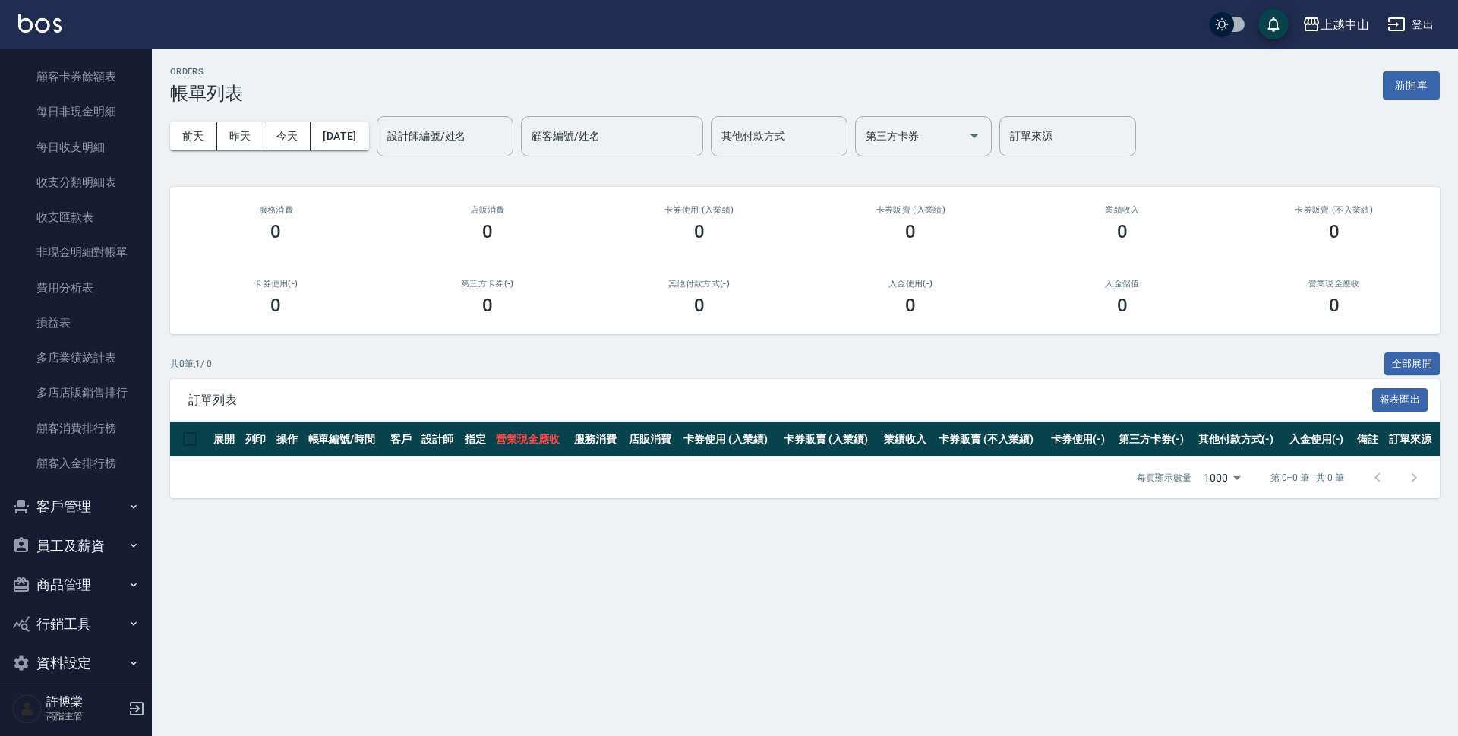
scroll to position [1779, 0]
